Goal: Entertainment & Leisure: Consume media (video, audio)

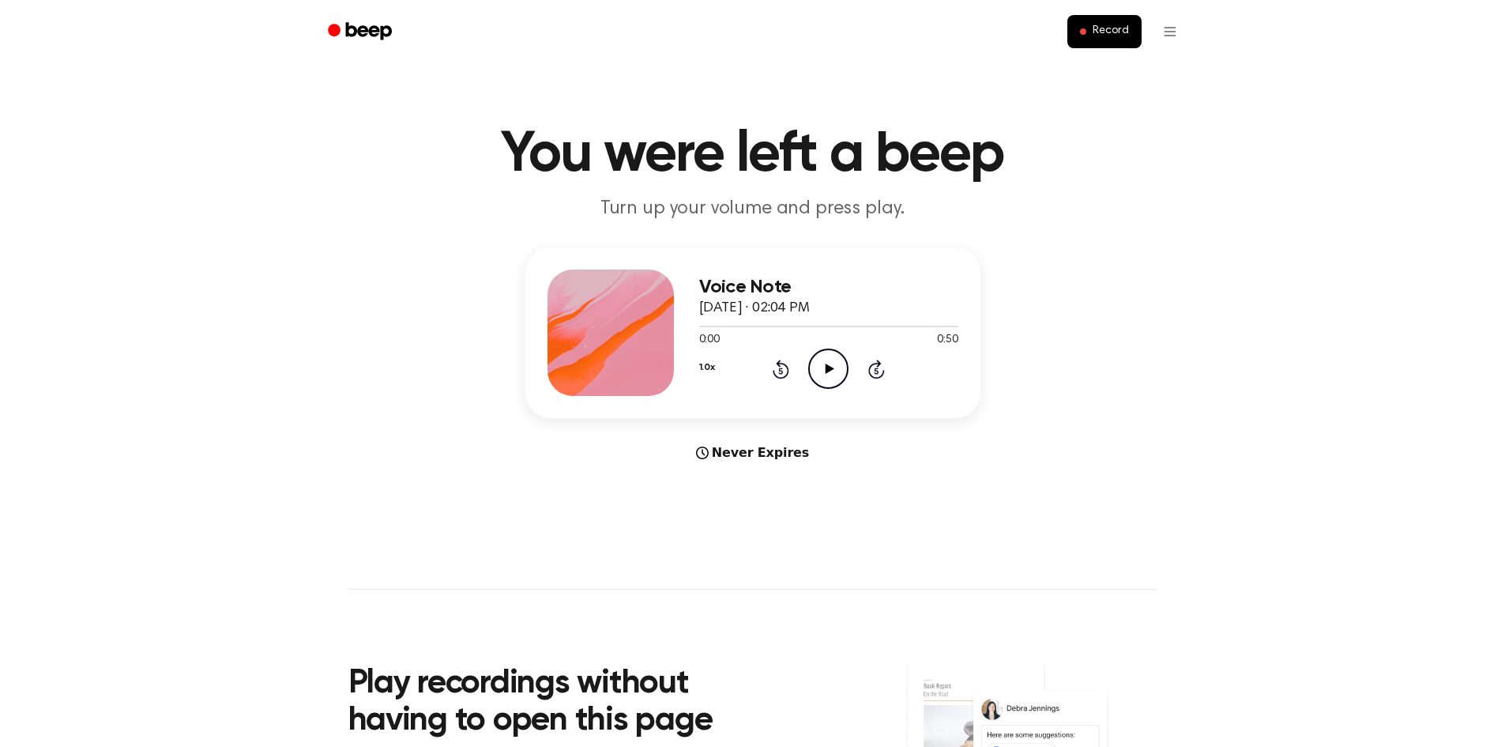
click at [832, 371] on icon "Play Audio" at bounding box center [828, 368] width 40 height 40
click at [831, 365] on icon at bounding box center [828, 369] width 7 height 10
click at [819, 360] on icon "Play Audio" at bounding box center [828, 368] width 40 height 40
click at [823, 361] on icon "Pause Audio" at bounding box center [828, 368] width 40 height 40
